Goal: Information Seeking & Learning: Learn about a topic

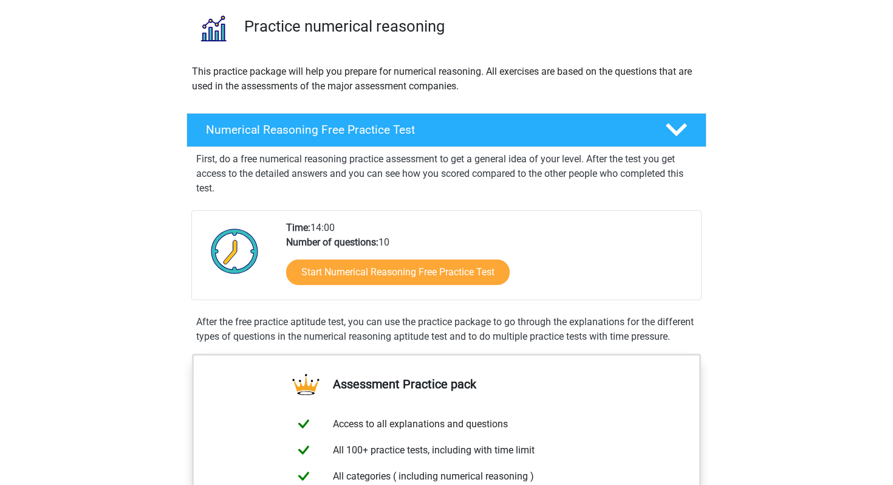
scroll to position [88, 0]
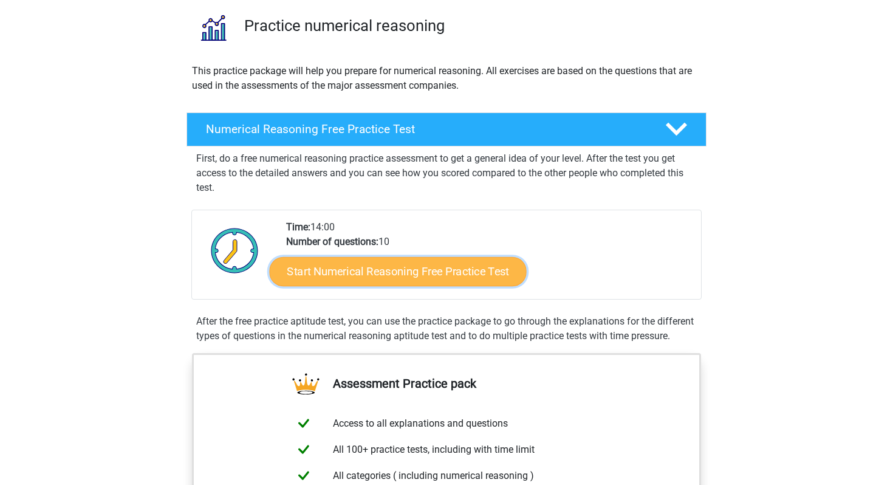
click at [415, 270] on link "Start Numerical Reasoning Free Practice Test" at bounding box center [398, 270] width 257 height 29
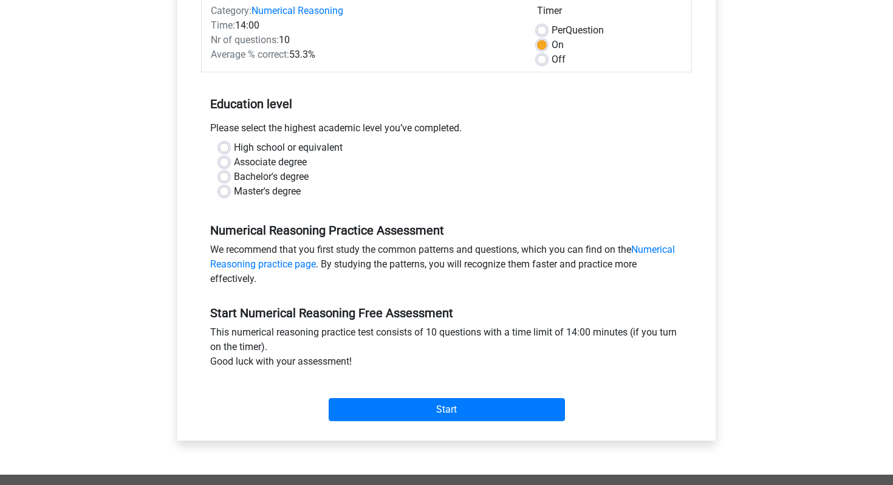
scroll to position [168, 0]
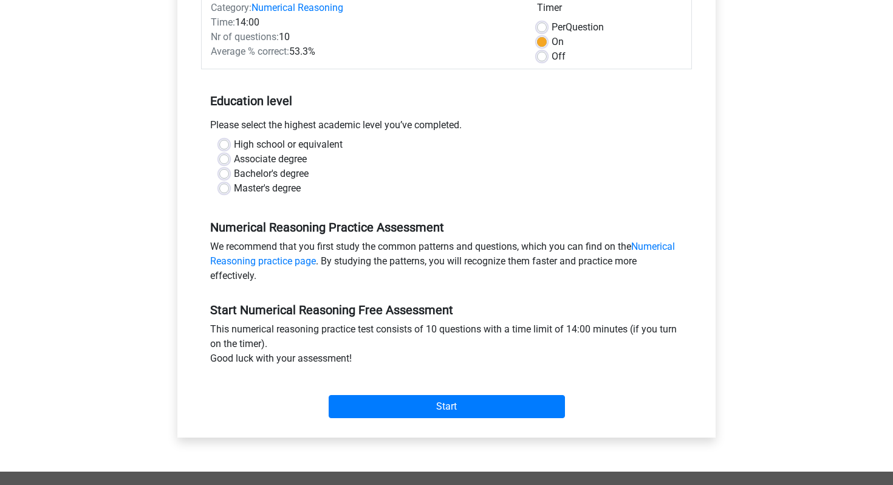
click at [234, 172] on label "Bachelor's degree" at bounding box center [271, 173] width 75 height 15
click at [226, 172] on input "Bachelor's degree" at bounding box center [224, 172] width 10 height 12
radio input "true"
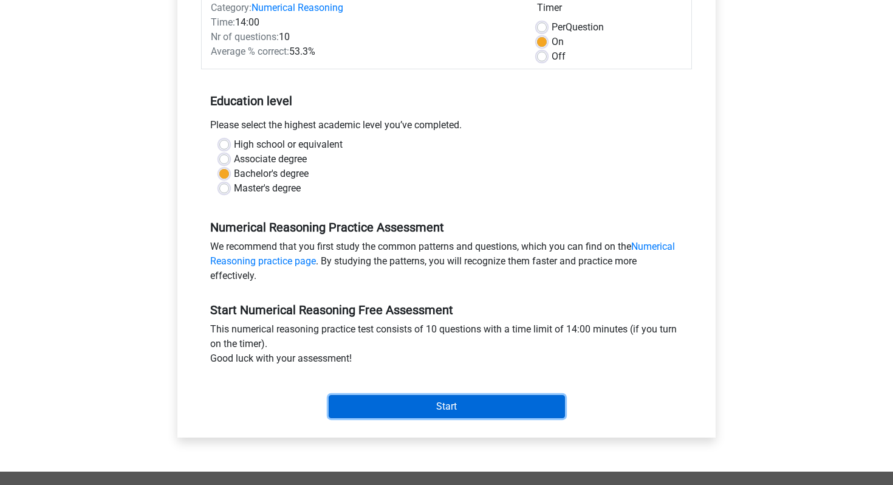
click at [454, 409] on input "Start" at bounding box center [446, 406] width 236 height 23
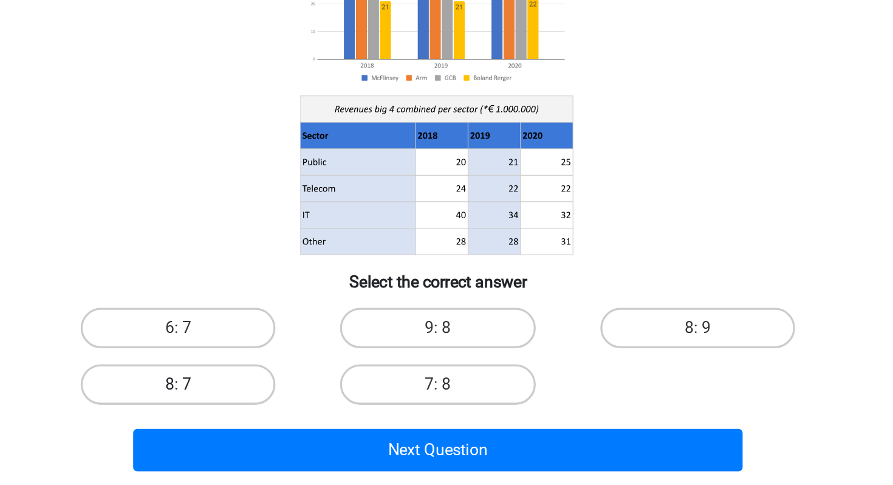
click at [332, 383] on label "8: 7" at bounding box center [289, 389] width 117 height 24
click at [298, 389] on input "8: 7" at bounding box center [294, 393] width 8 height 8
radio input "true"
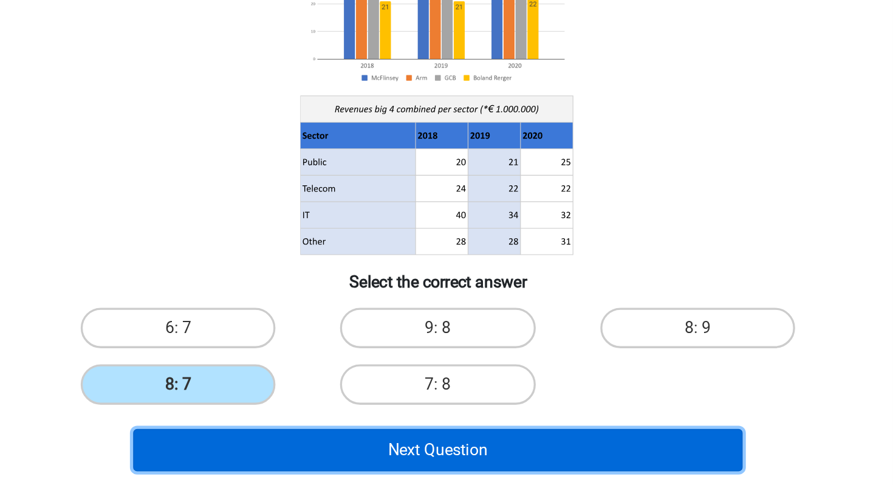
click at [399, 429] on button "Next Question" at bounding box center [446, 429] width 367 height 26
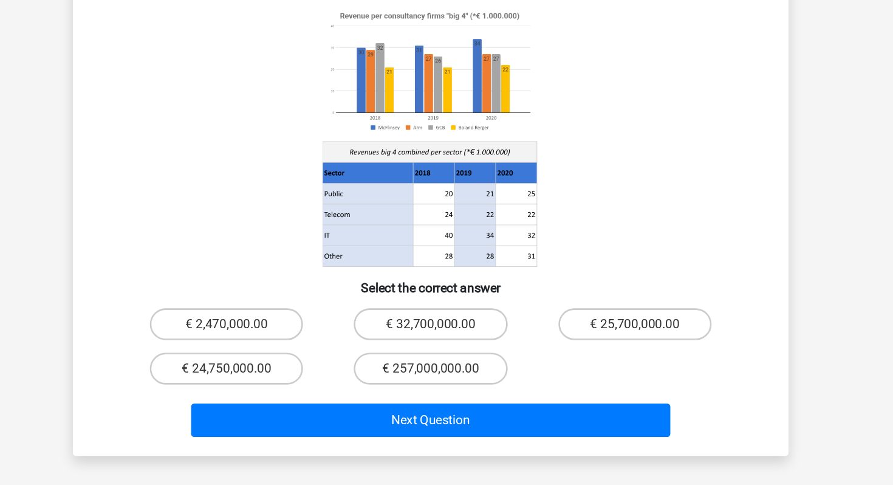
scroll to position [32, 0]
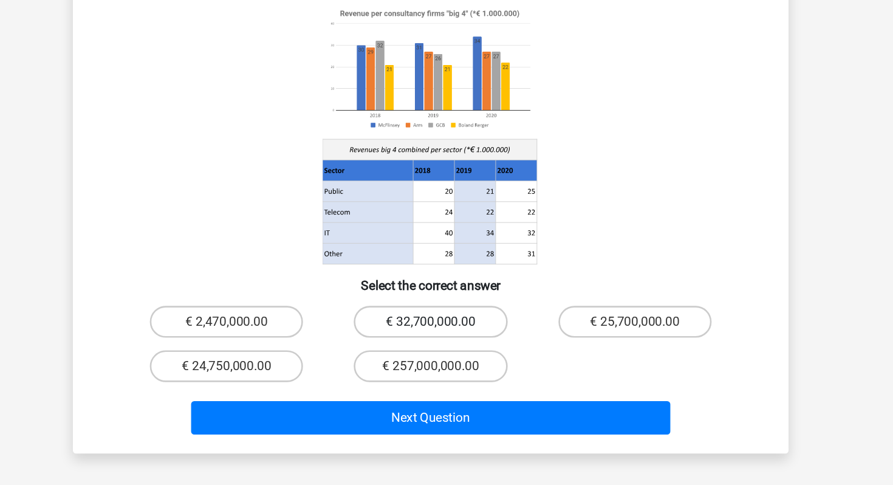
click at [466, 347] on label "€ 32,700,000.00" at bounding box center [445, 359] width 117 height 24
click at [454, 359] on input "€ 32,700,000.00" at bounding box center [450, 363] width 8 height 8
radio input "true"
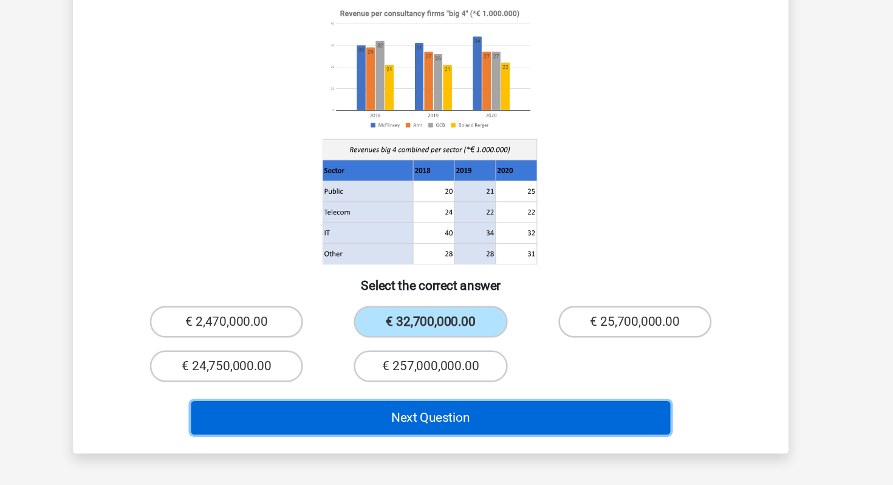
click at [477, 420] on button "Next Question" at bounding box center [446, 433] width 367 height 26
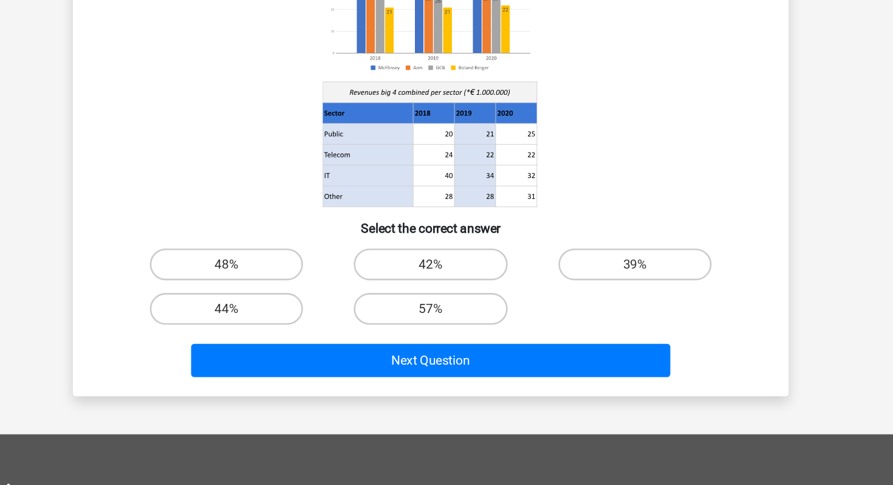
scroll to position [43, 0]
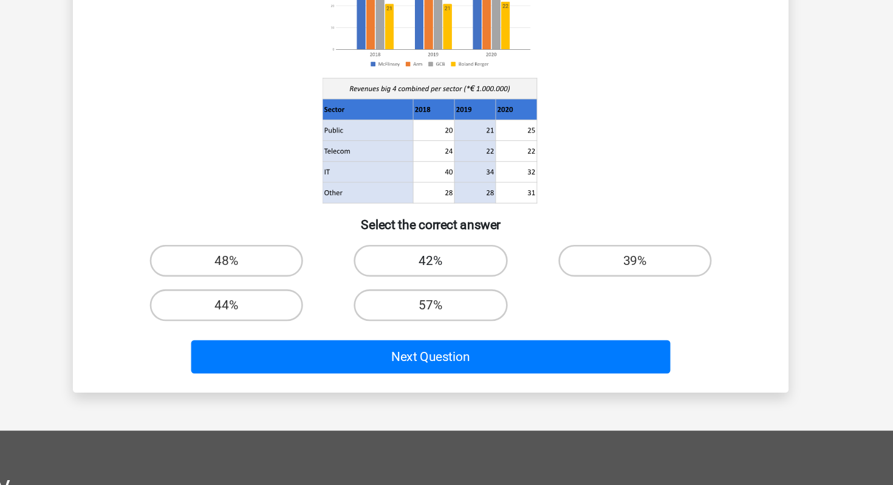
click at [459, 320] on label "42%" at bounding box center [445, 313] width 117 height 24
click at [454, 320] on input "42%" at bounding box center [450, 317] width 8 height 8
radio input "true"
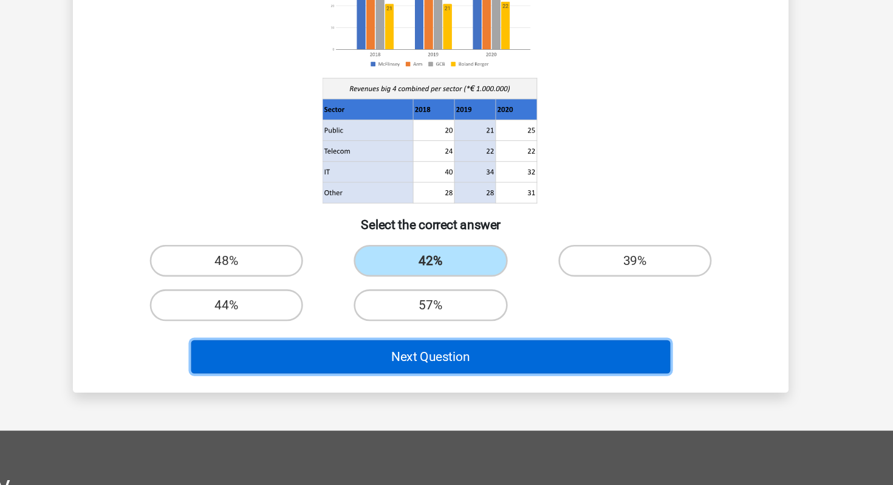
click at [461, 391] on button "Next Question" at bounding box center [446, 386] width 367 height 26
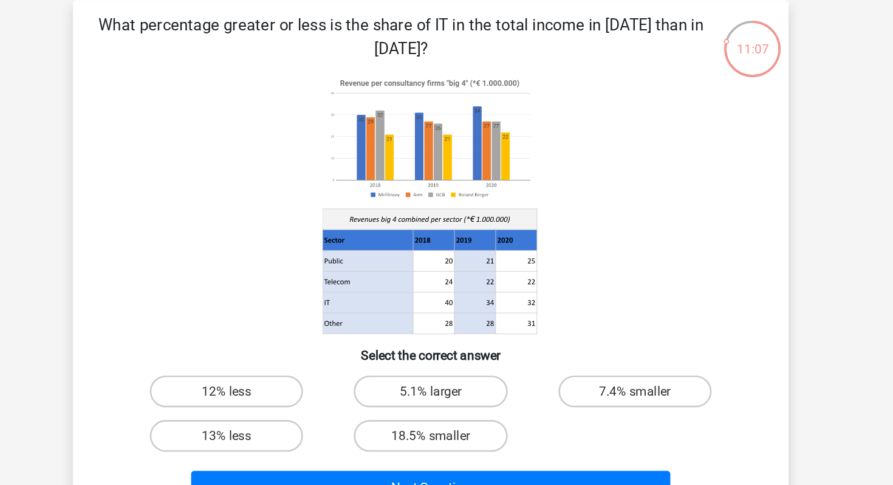
scroll to position [0, 0]
